Goal: Task Accomplishment & Management: Complete application form

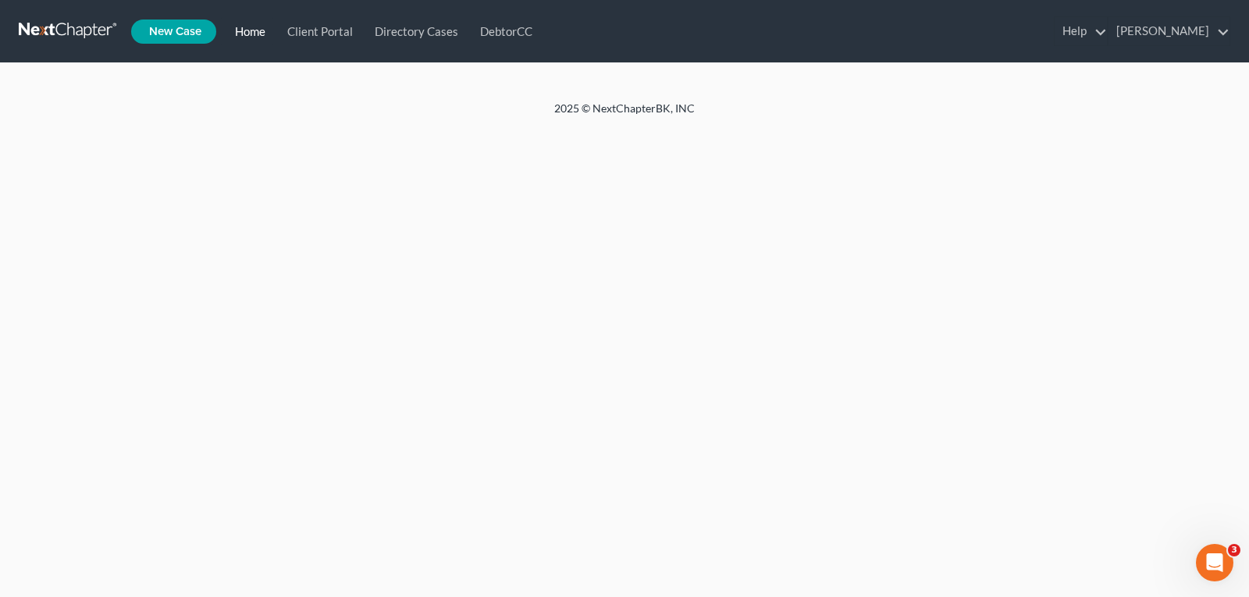
click at [244, 35] on link "Home" at bounding box center [247, 31] width 52 height 28
click at [248, 34] on link "Home" at bounding box center [247, 31] width 52 height 28
click at [250, 31] on link "Home" at bounding box center [247, 31] width 52 height 28
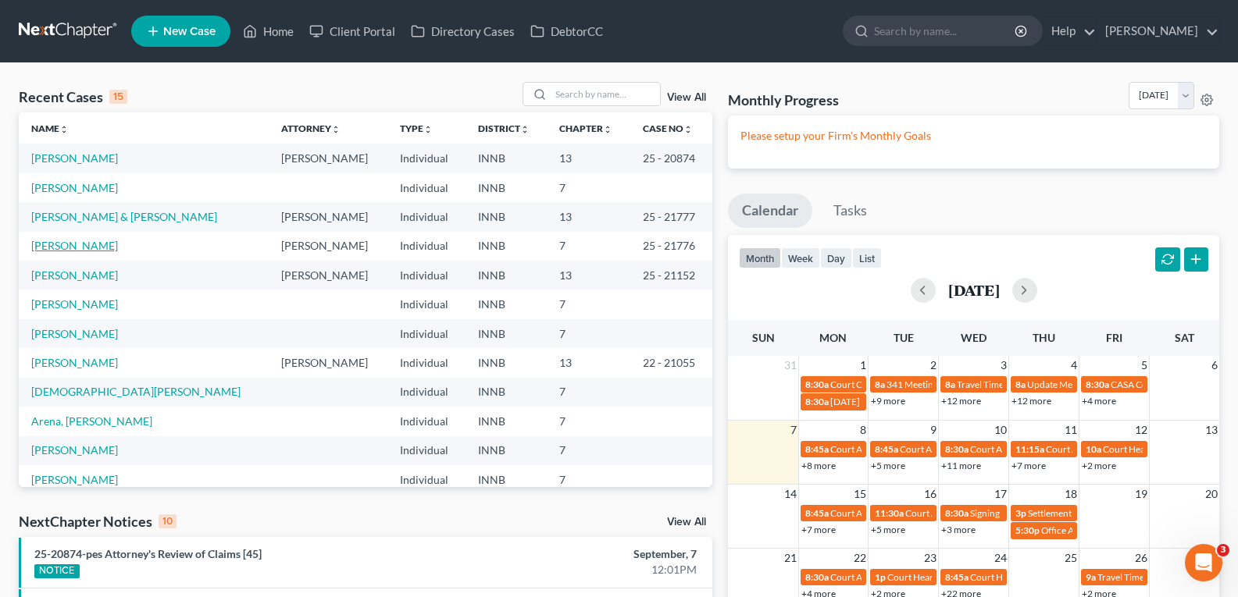
click at [66, 244] on link "Pociask, David" at bounding box center [74, 245] width 87 height 13
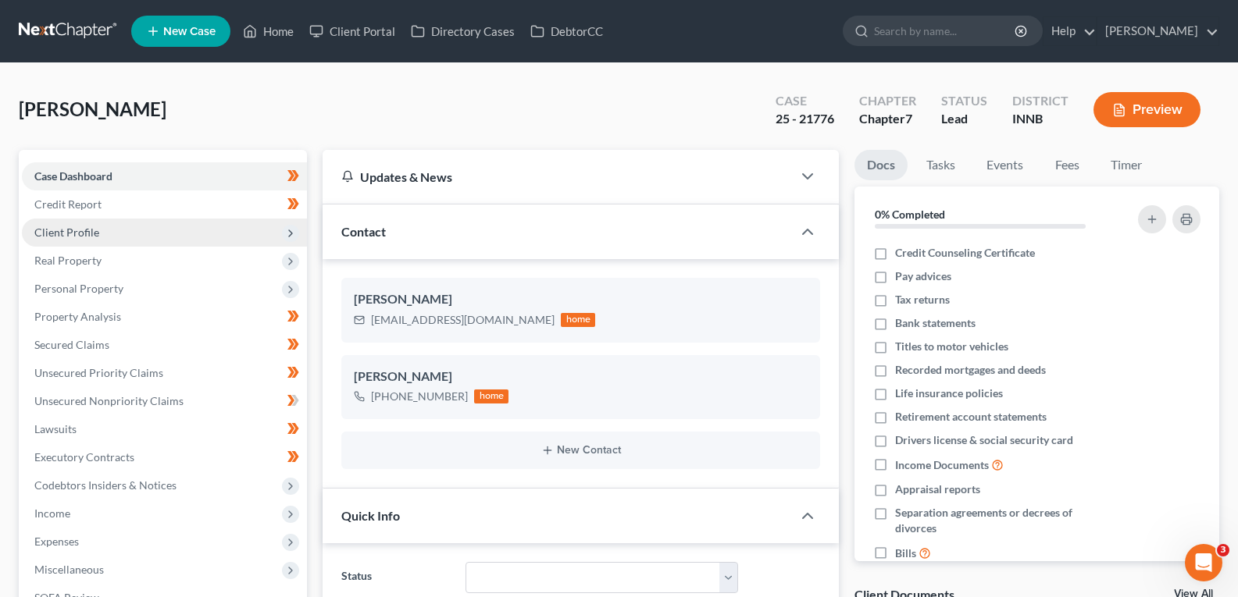
click at [82, 230] on span "Client Profile" at bounding box center [66, 232] width 65 height 13
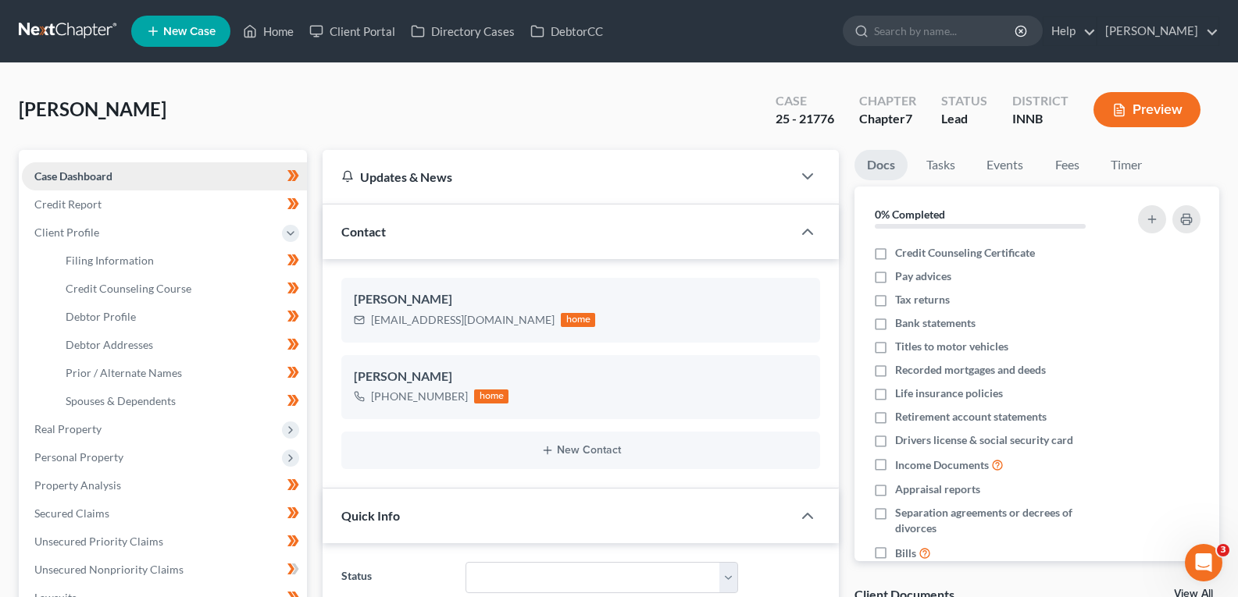
click at [83, 184] on link "Case Dashboard" at bounding box center [164, 176] width 285 height 28
click at [122, 260] on span "Filing Information" at bounding box center [110, 260] width 88 height 13
select select "1"
select select "0"
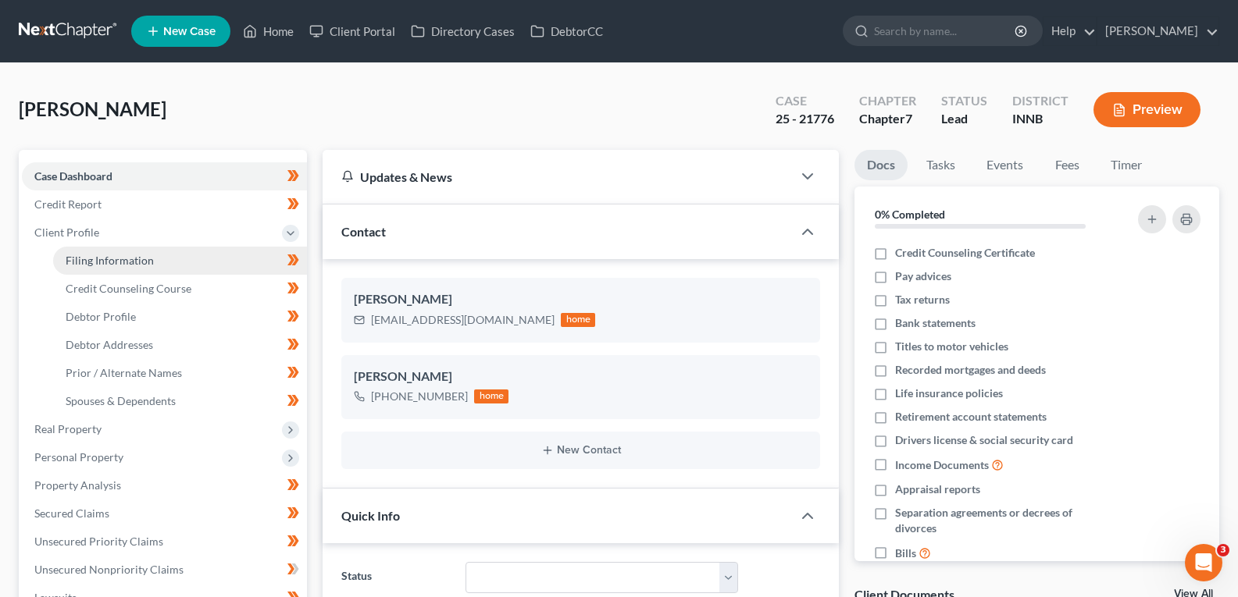
select select "27"
select select "0"
select select "15"
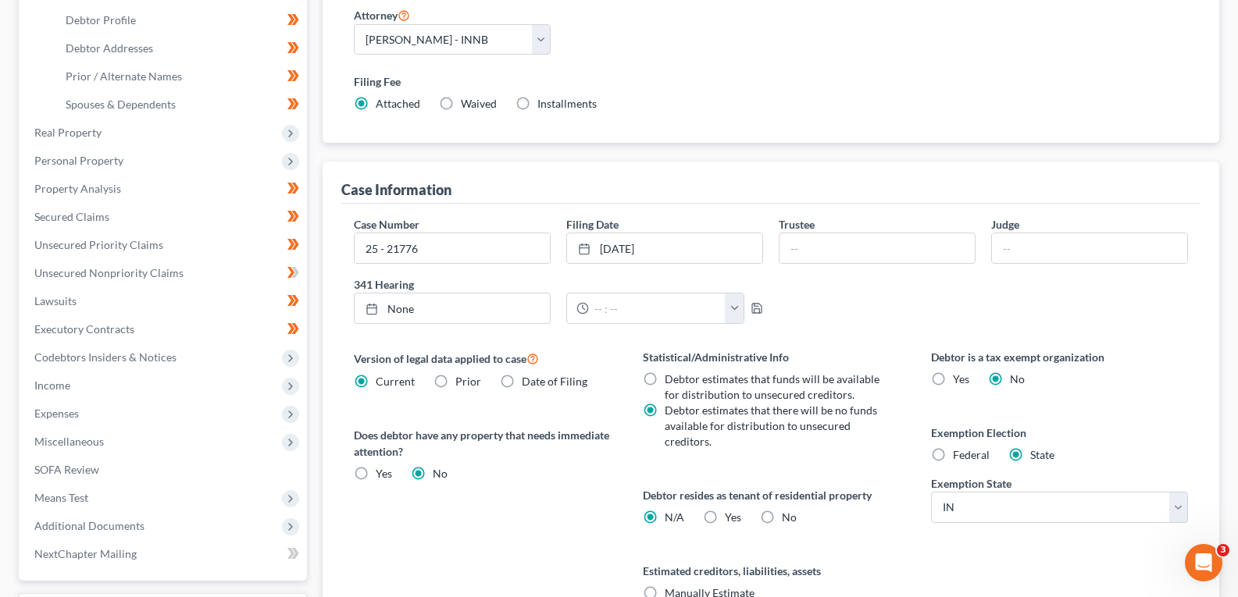
scroll to position [312, 0]
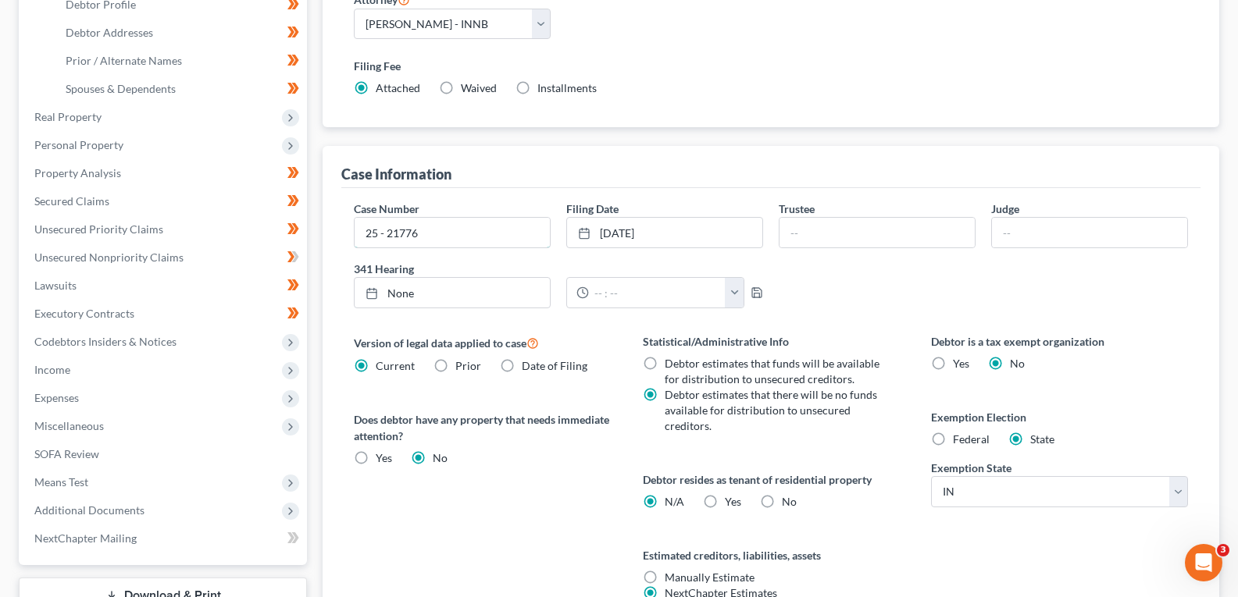
drag, startPoint x: 433, startPoint y: 235, endPoint x: 12, endPoint y: 251, distance: 422.0
click at [42, 248] on div "Petition Navigation Case Dashboard Payments Invoices Payments Payments Credit R…" at bounding box center [619, 263] width 1216 height 851
type input "25-21816"
click at [696, 223] on link "7/31/2025" at bounding box center [664, 233] width 195 height 30
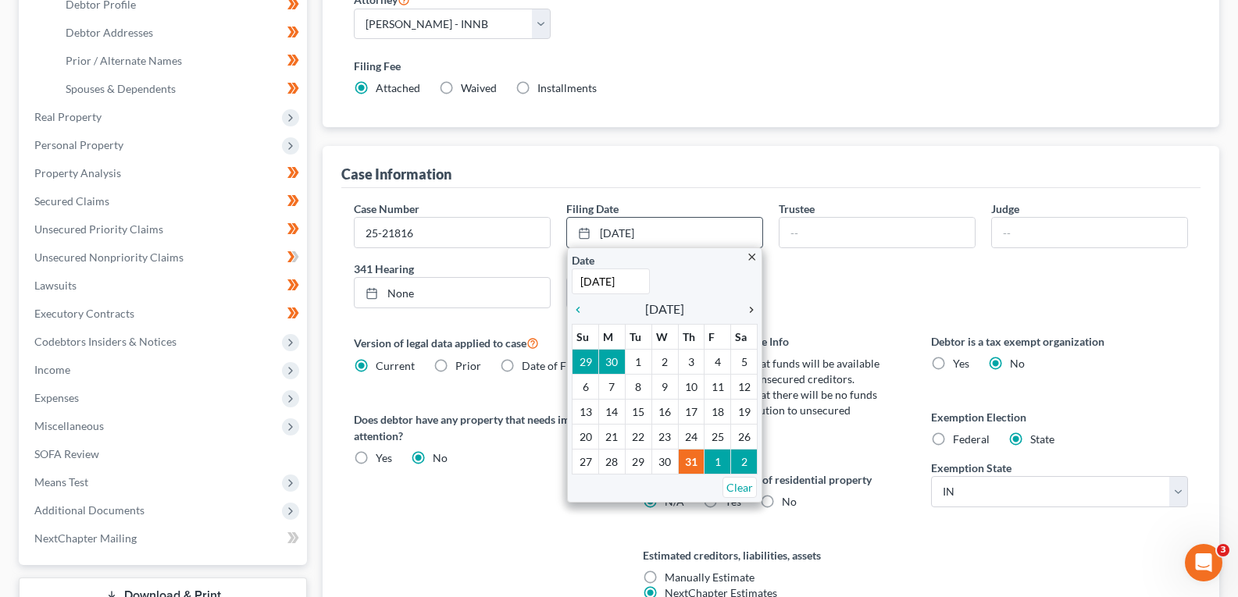
click at [750, 306] on icon "chevron_right" at bounding box center [747, 310] width 20 height 12
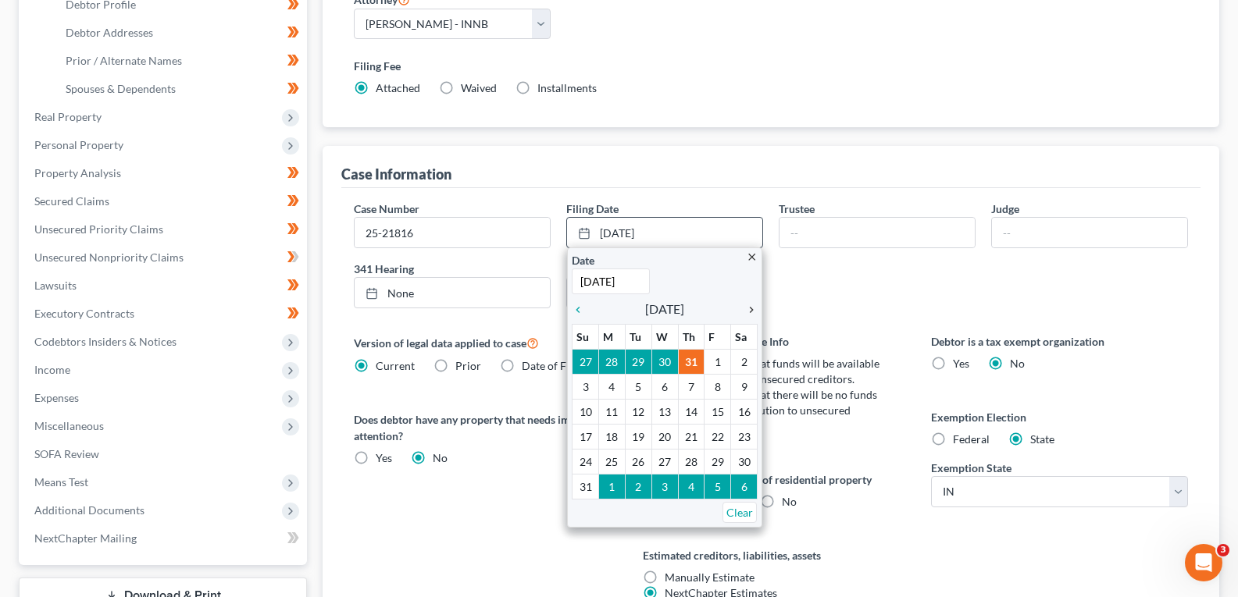
click at [750, 306] on icon "chevron_right" at bounding box center [747, 310] width 20 height 12
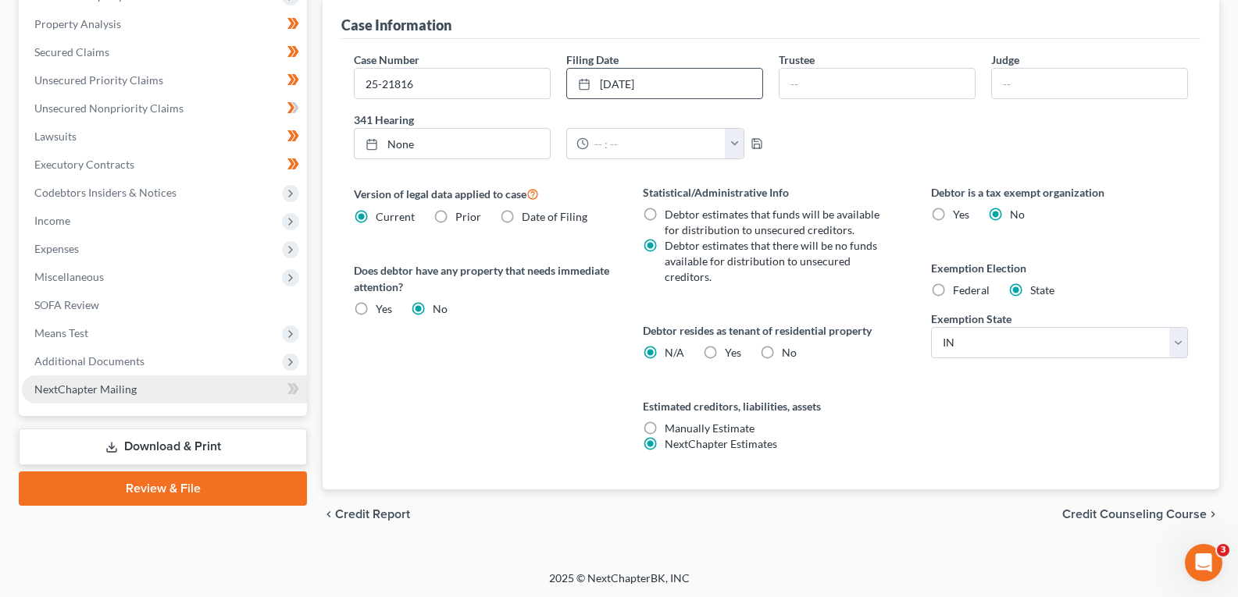
scroll to position [463, 0]
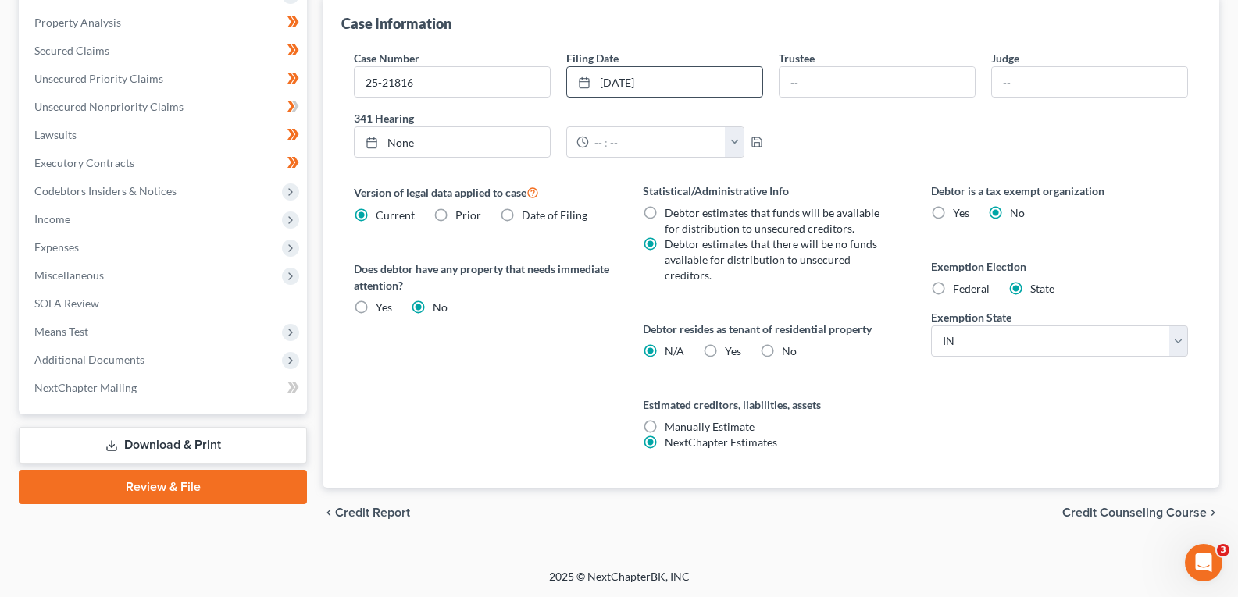
click at [174, 444] on link "Download & Print" at bounding box center [163, 445] width 288 height 37
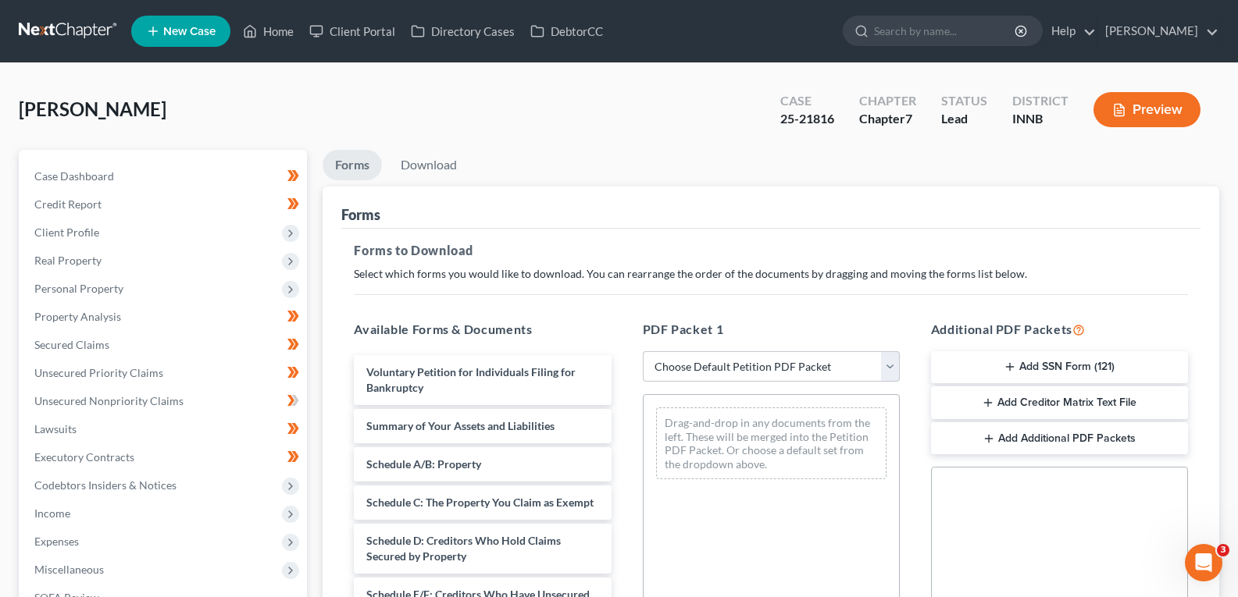
click at [1057, 404] on button "Add Creditor Matrix Text File" at bounding box center [1059, 403] width 257 height 33
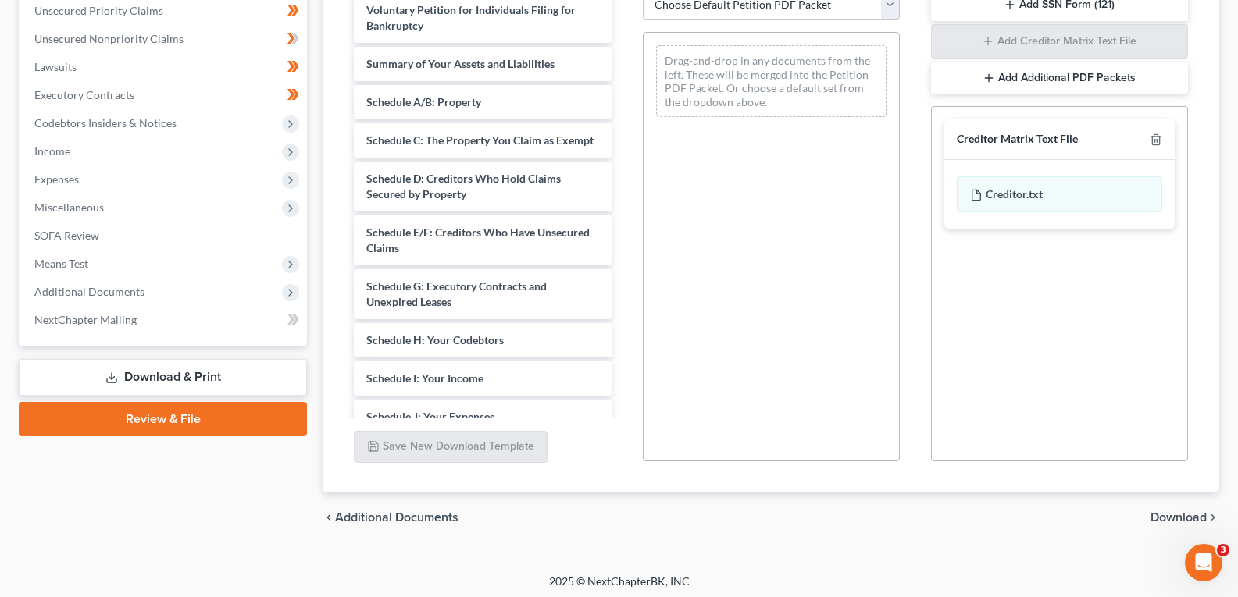
scroll to position [367, 0]
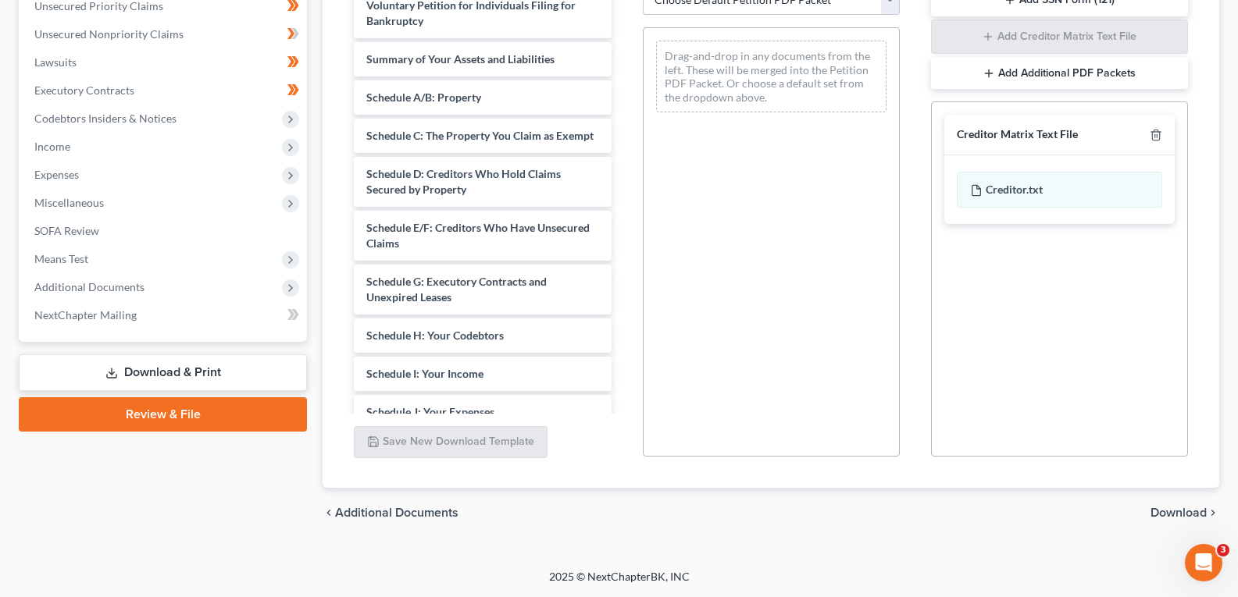
click at [1170, 511] on span "Download" at bounding box center [1178, 513] width 56 height 12
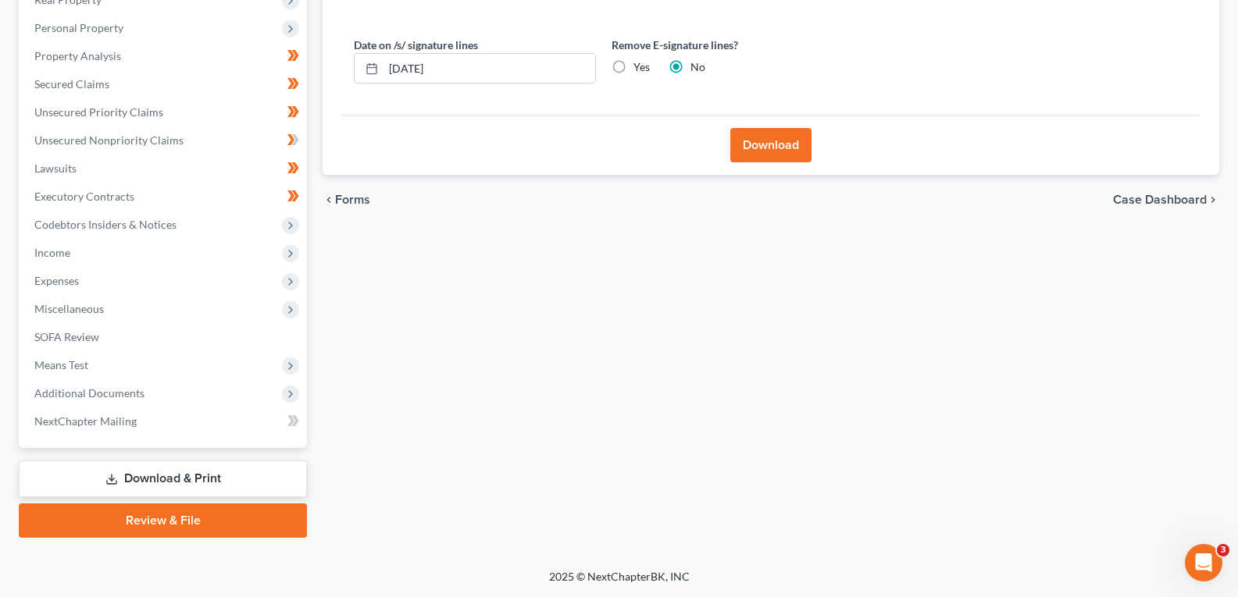
click at [780, 135] on button "Download" at bounding box center [770, 145] width 81 height 34
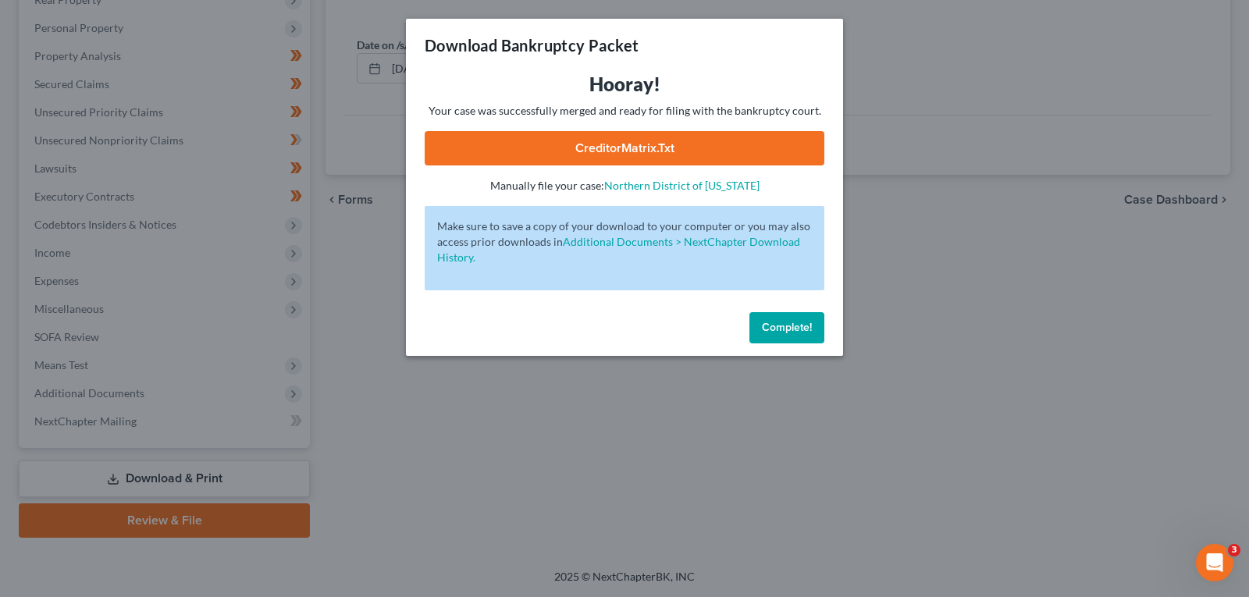
click at [577, 147] on link "CreditorMatrix.txt" at bounding box center [625, 148] width 400 height 34
click at [782, 326] on span "Complete!" at bounding box center [787, 327] width 50 height 13
